Goal: Information Seeking & Learning: Learn about a topic

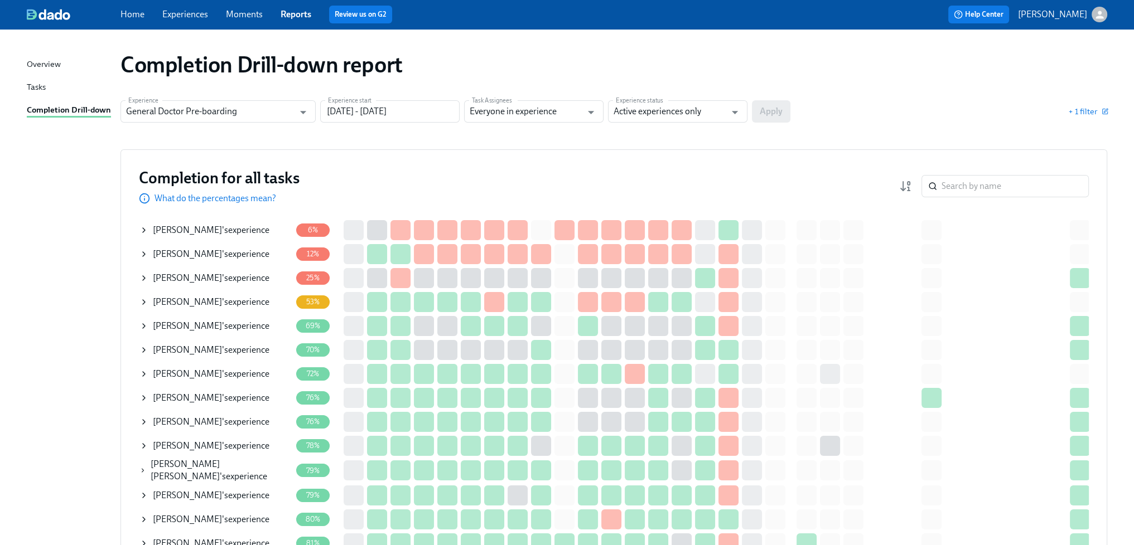
click at [582, 67] on div "Completion Drill-down report" at bounding box center [613, 64] width 987 height 27
drag, startPoint x: 577, startPoint y: 176, endPoint x: 586, endPoint y: 155, distance: 22.5
click at [583, 168] on div "Completion for all tasks What do the percentages mean? ​" at bounding box center [614, 186] width 950 height 37
click at [600, 80] on div "Completion Drill-down report" at bounding box center [614, 64] width 1004 height 45
click at [245, 371] on div "[PERSON_NAME] 's experience" at bounding box center [211, 374] width 117 height 12
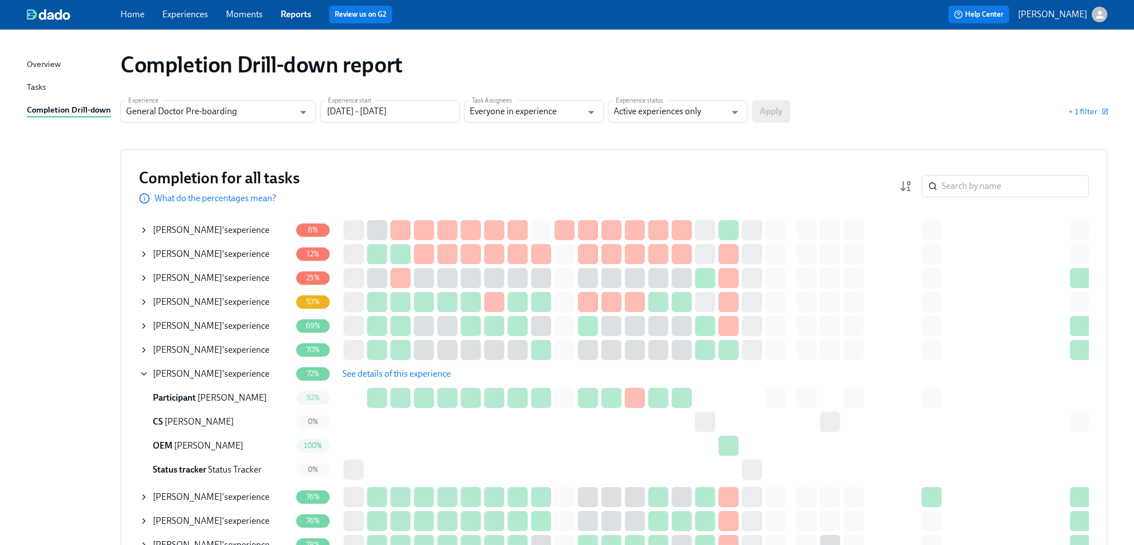
click at [345, 369] on span "See details of this experience" at bounding box center [396, 374] width 108 height 11
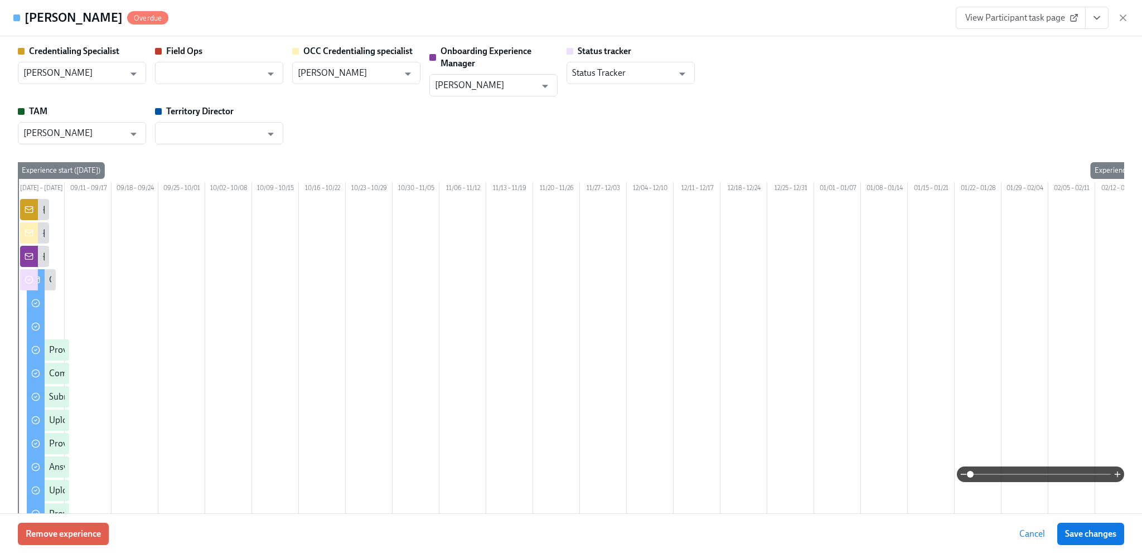
type input "[PERSON_NAME]"
type input "Status Tracker"
type input "[PERSON_NAME]"
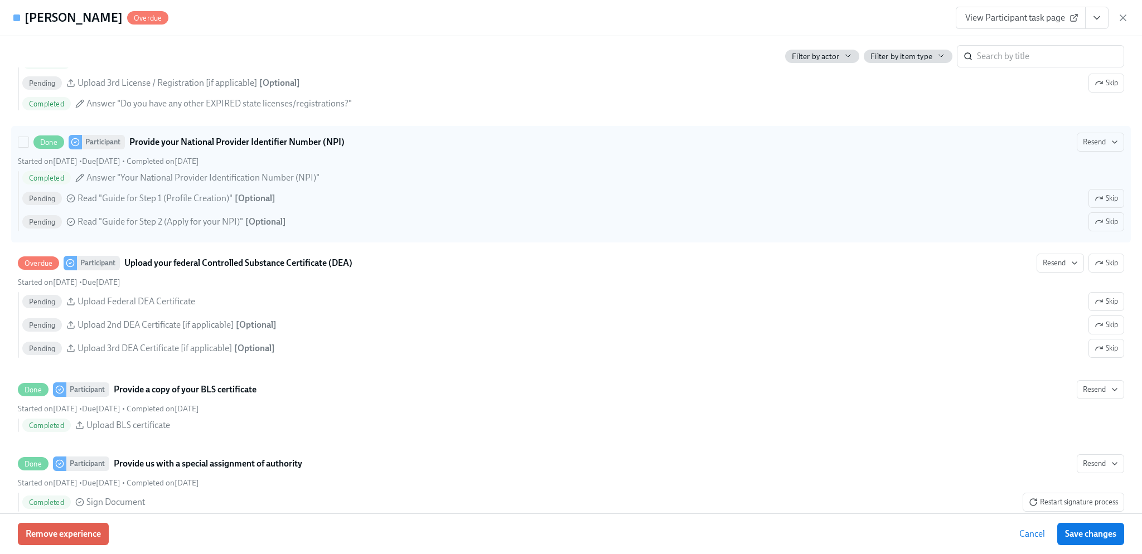
scroll to position [2287, 0]
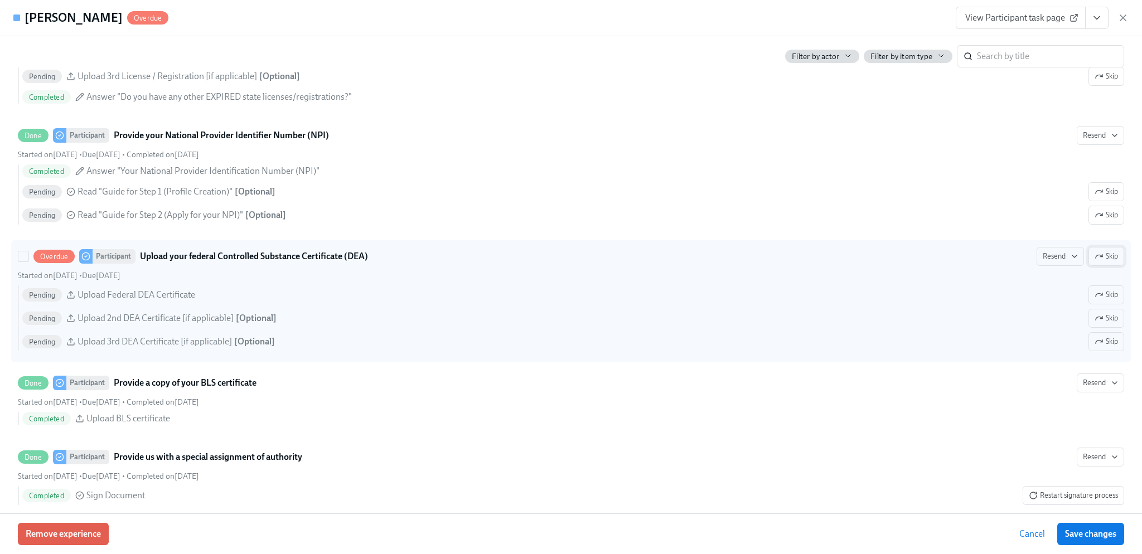
click at [1095, 262] on span "Skip" at bounding box center [1106, 256] width 23 height 11
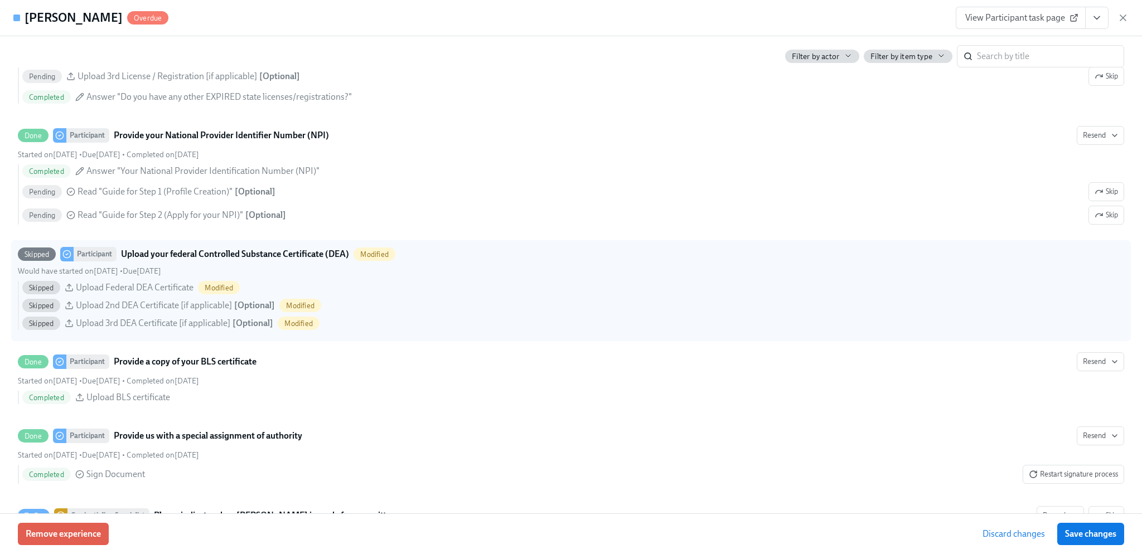
click at [1080, 538] on span "Save changes" at bounding box center [1090, 534] width 51 height 11
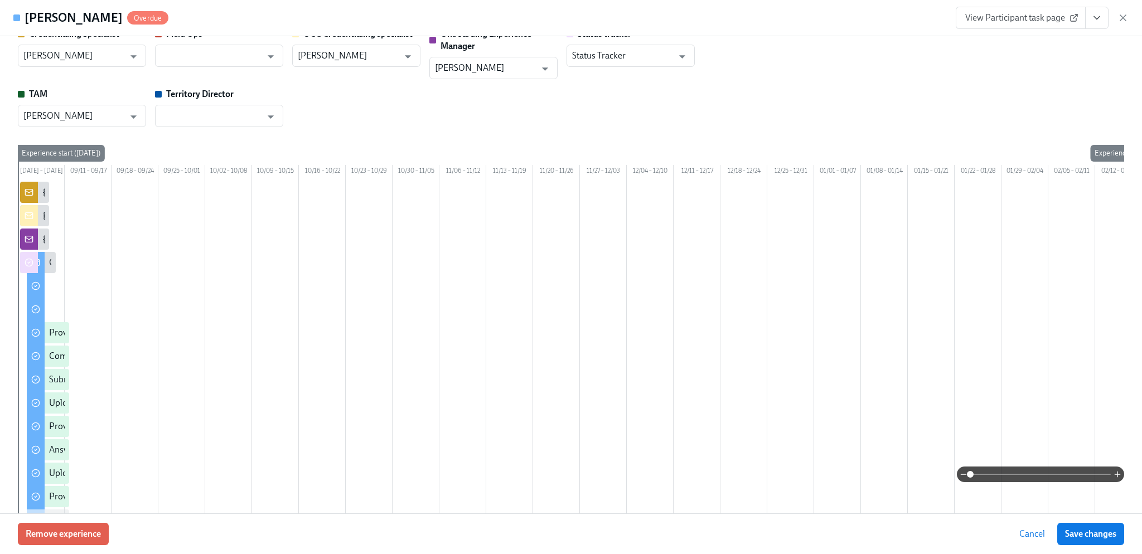
scroll to position [0, 0]
